Goal: Information Seeking & Learning: Learn about a topic

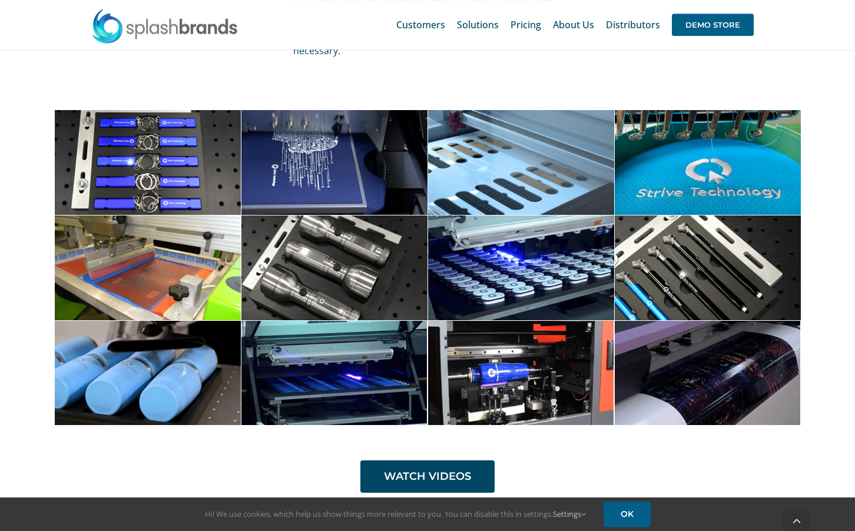
scroll to position [3763, 0]
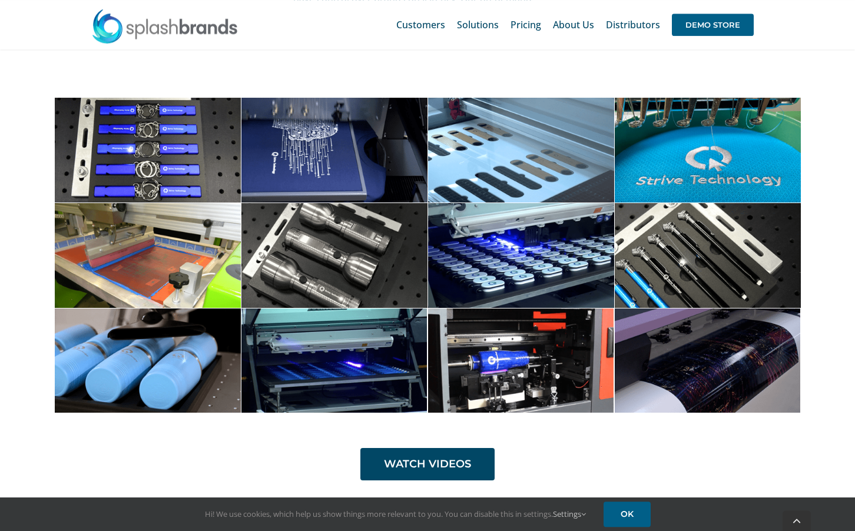
click at [526, 366] on span at bounding box center [521, 361] width 187 height 104
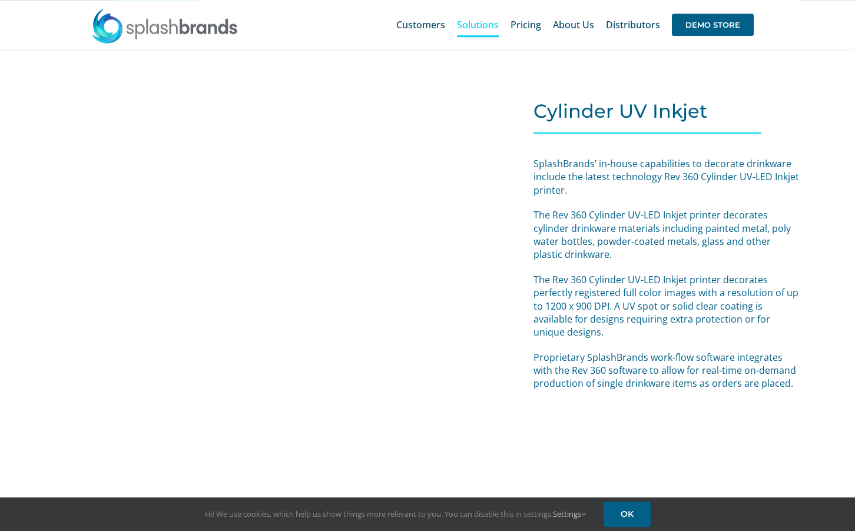
scroll to position [3679, 0]
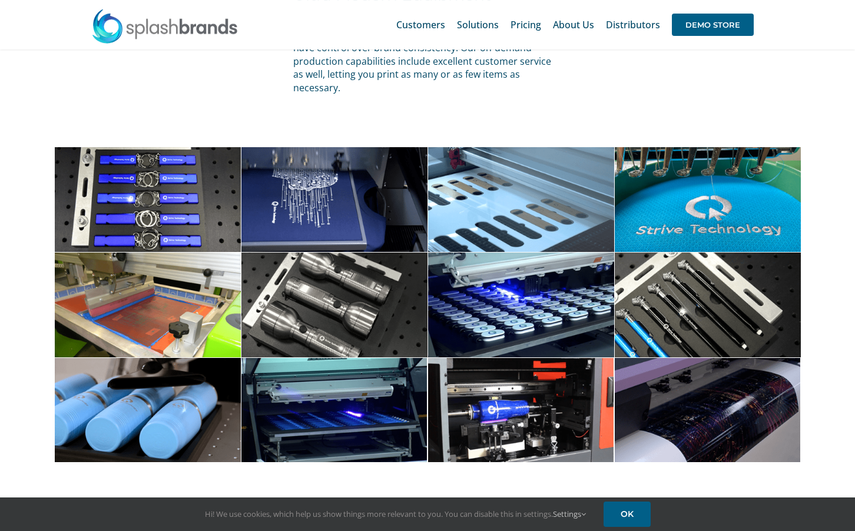
scroll to position [3689, 0]
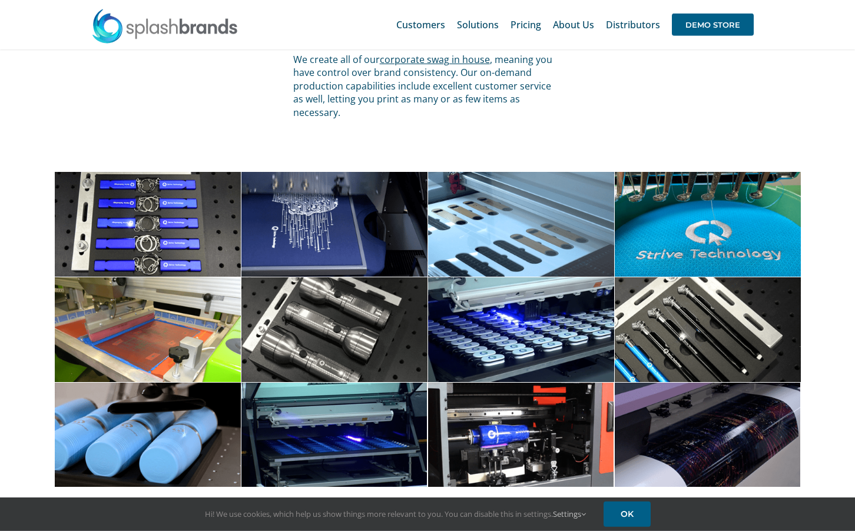
click at [170, 203] on span at bounding box center [147, 224] width 187 height 105
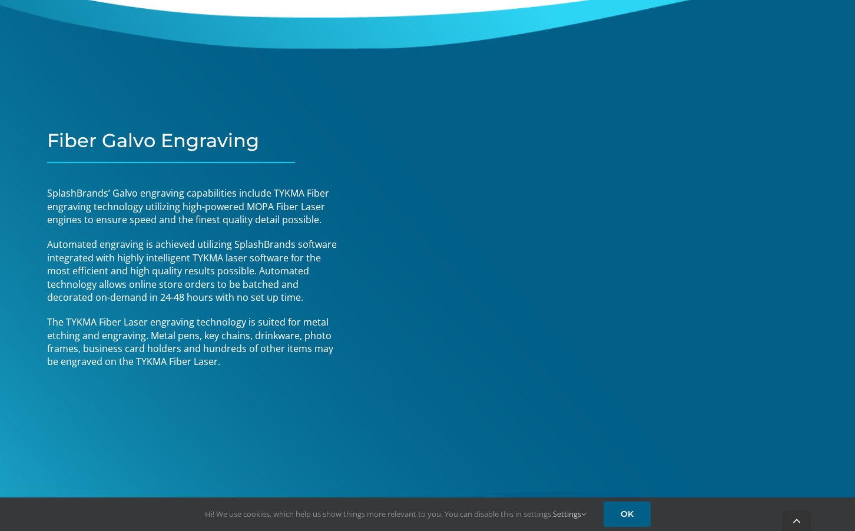
scroll to position [4291, 0]
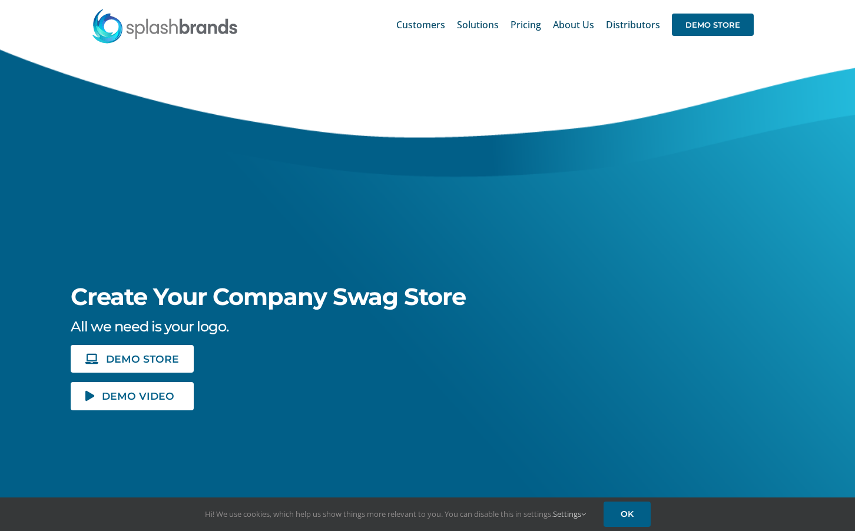
scroll to position [3689, 0]
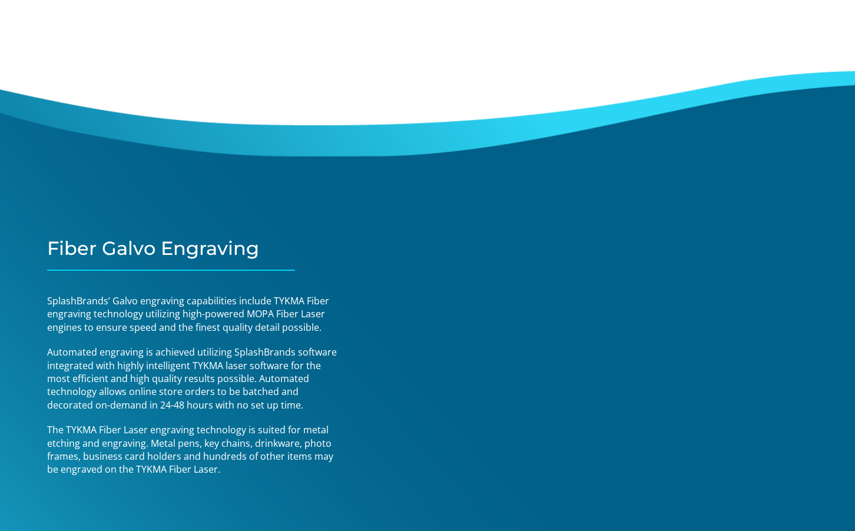
scroll to position [4241, 0]
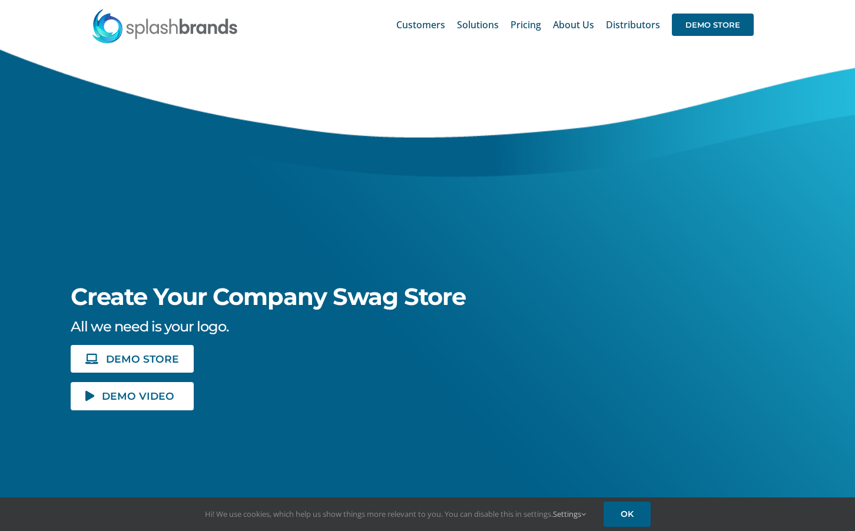
scroll to position [3689, 0]
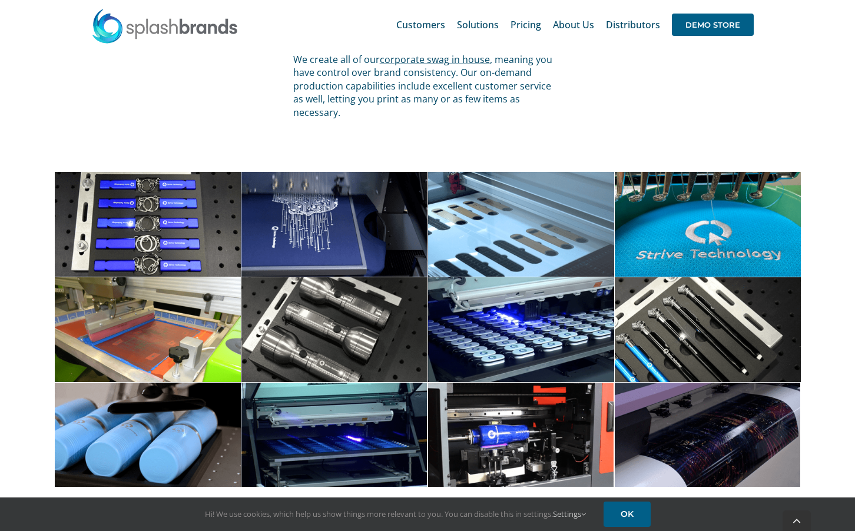
click at [166, 423] on span at bounding box center [147, 435] width 187 height 105
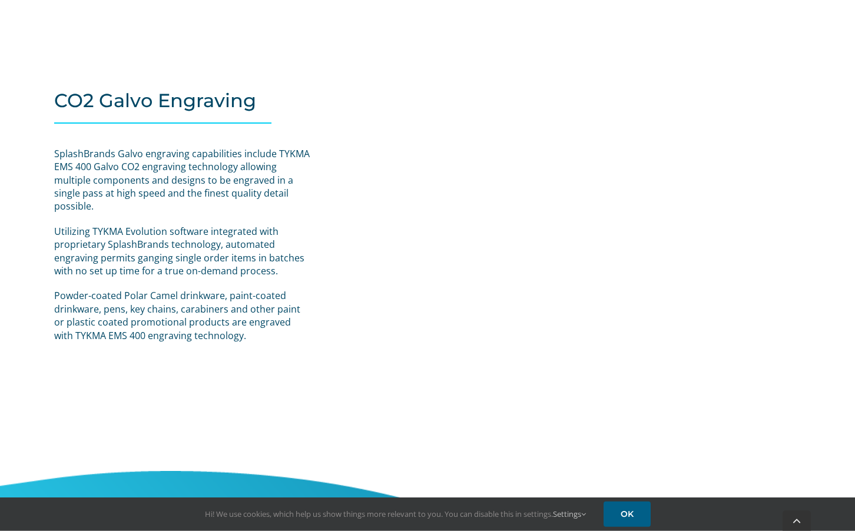
scroll to position [1504, 0]
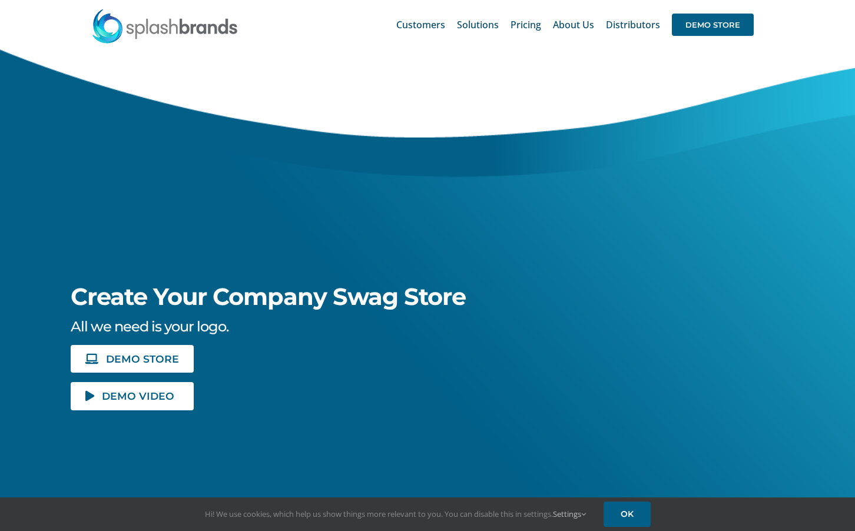
scroll to position [3738, 0]
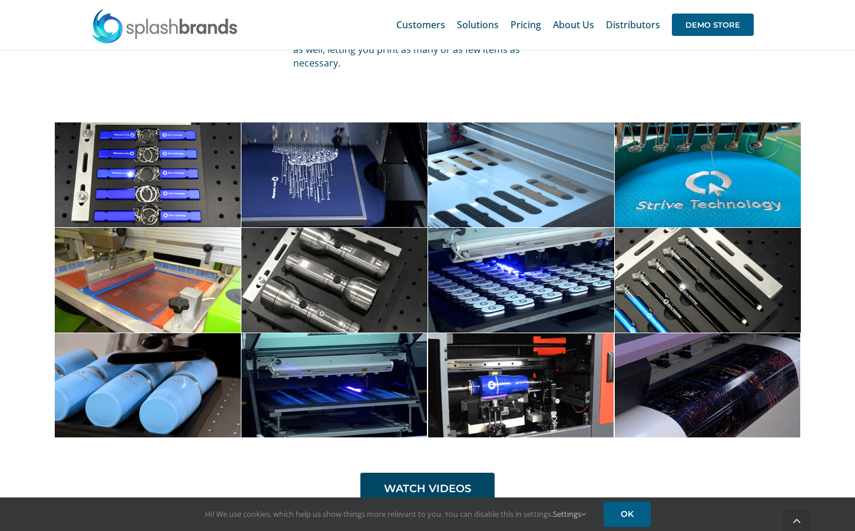
click at [528, 268] on span at bounding box center [521, 280] width 187 height 105
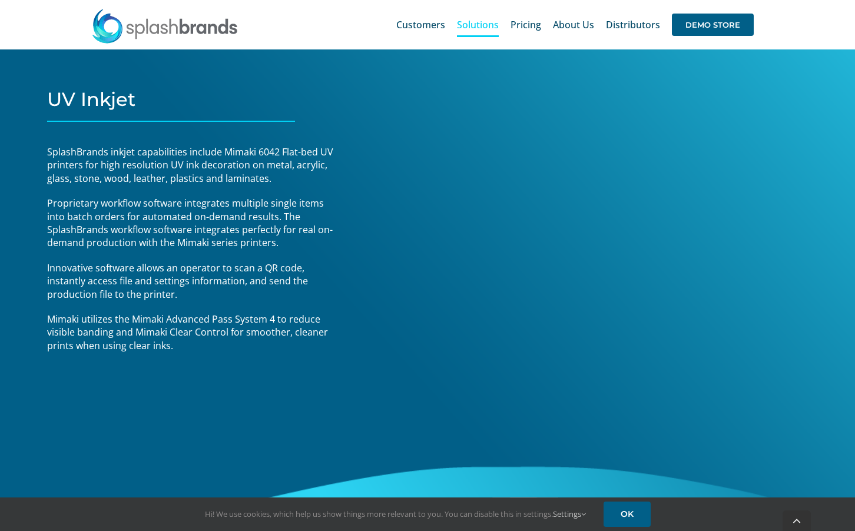
scroll to position [3097, 0]
